Goal: Use online tool/utility

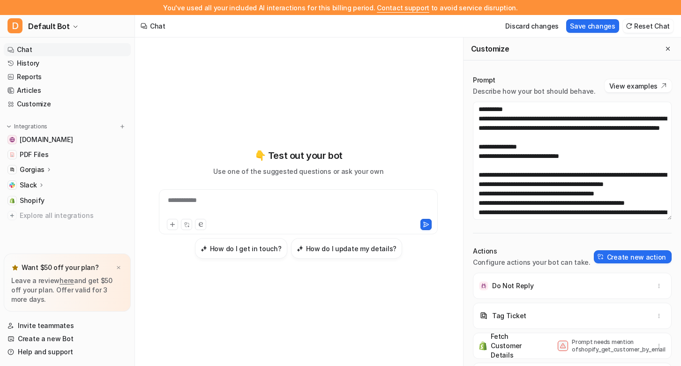
scroll to position [188, 0]
